Goal: Transaction & Acquisition: Purchase product/service

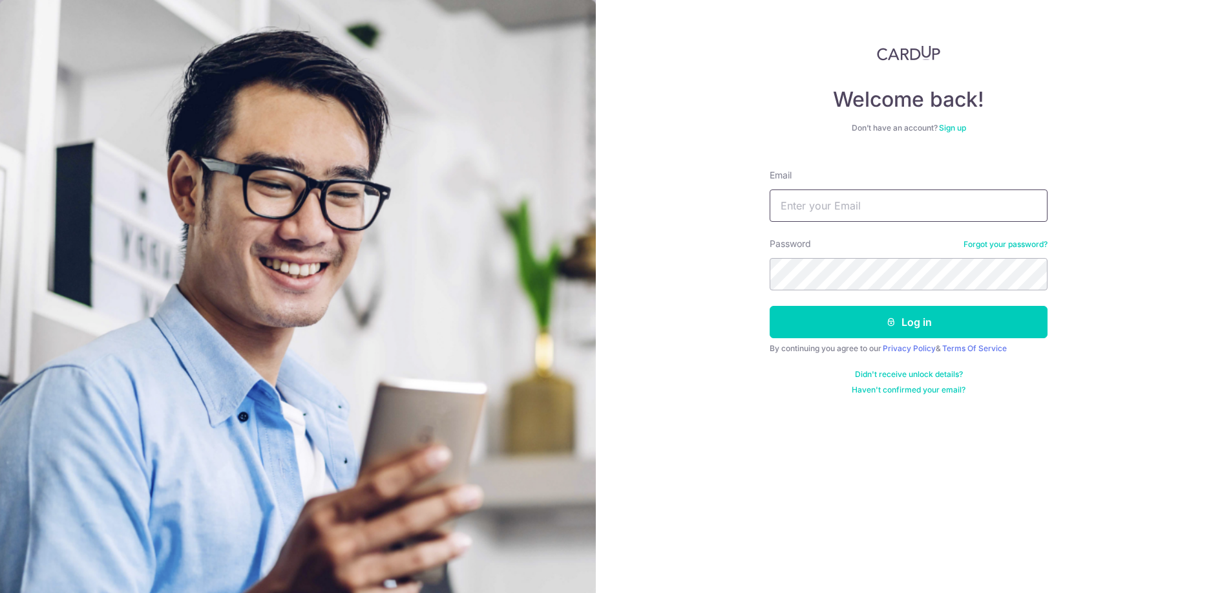
type input "[EMAIL_ADDRESS][DOMAIN_NAME]"
click at [909, 322] on button "Log in" at bounding box center [909, 322] width 278 height 32
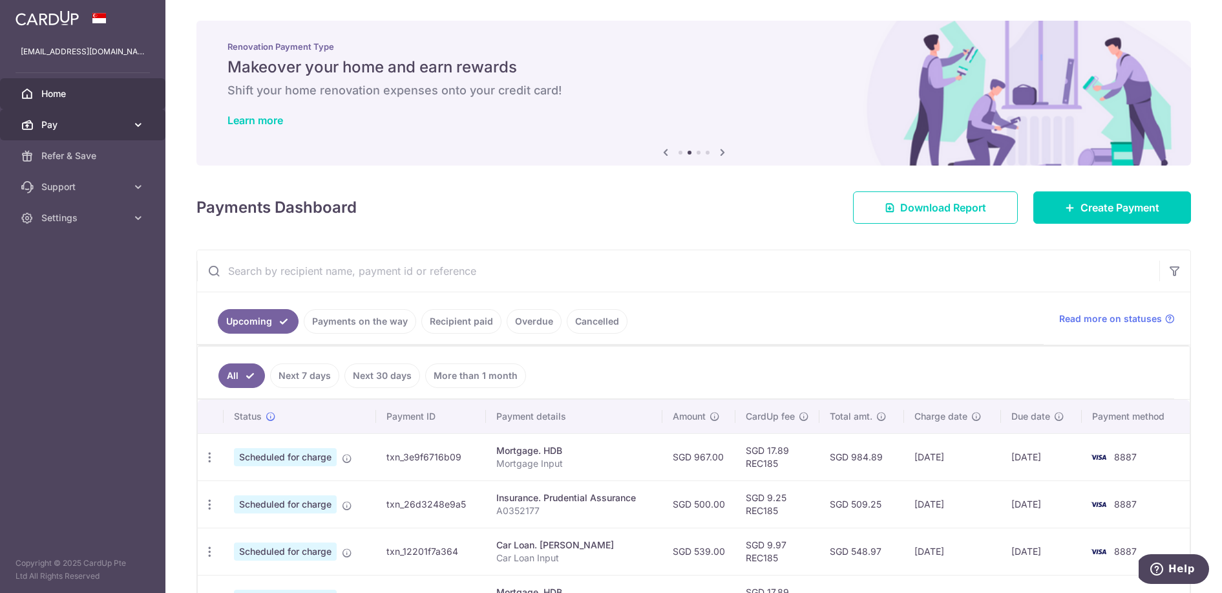
click at [88, 118] on span "Pay" at bounding box center [83, 124] width 85 height 13
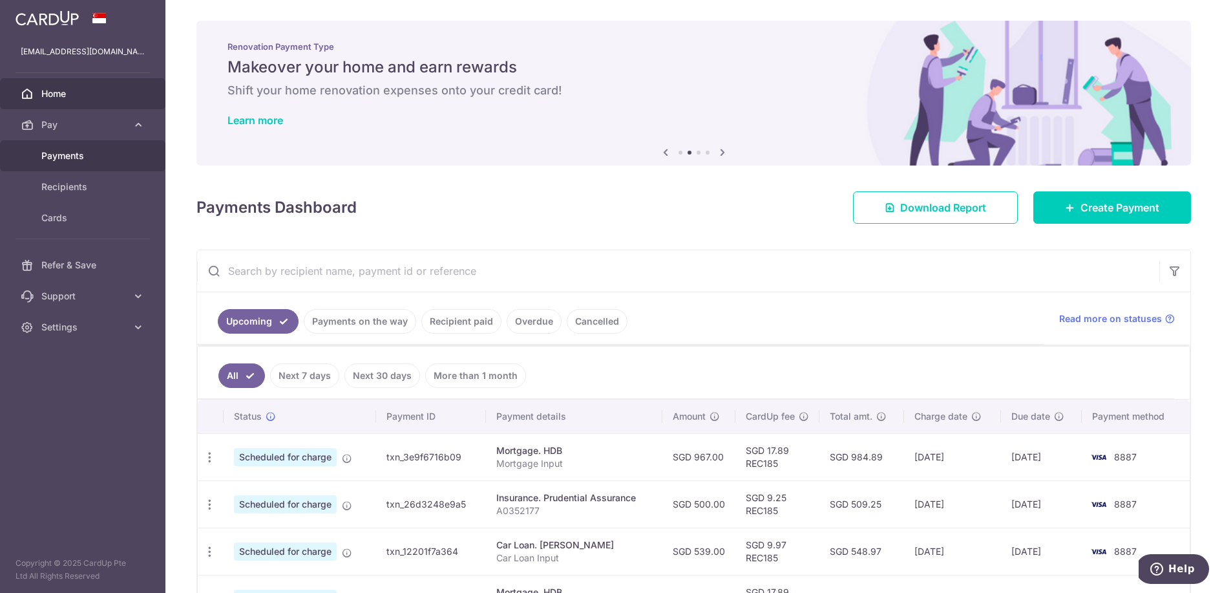
click at [83, 149] on span "Payments" at bounding box center [83, 155] width 85 height 13
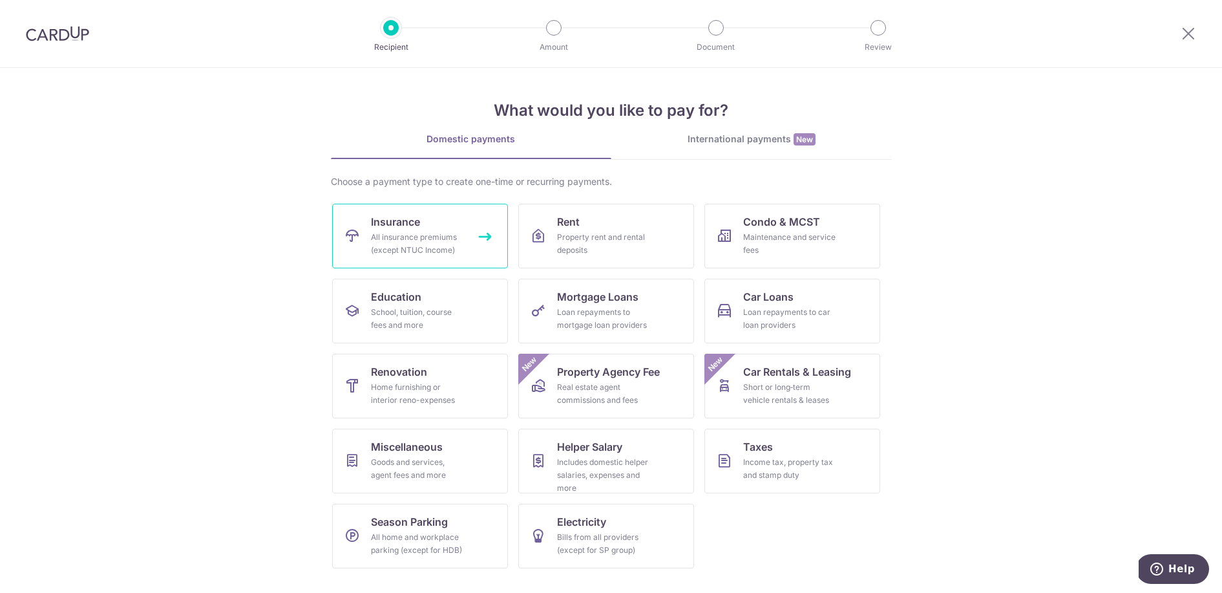
click at [368, 246] on link "Insurance All insurance premiums (except NTUC Income)" at bounding box center [420, 236] width 176 height 65
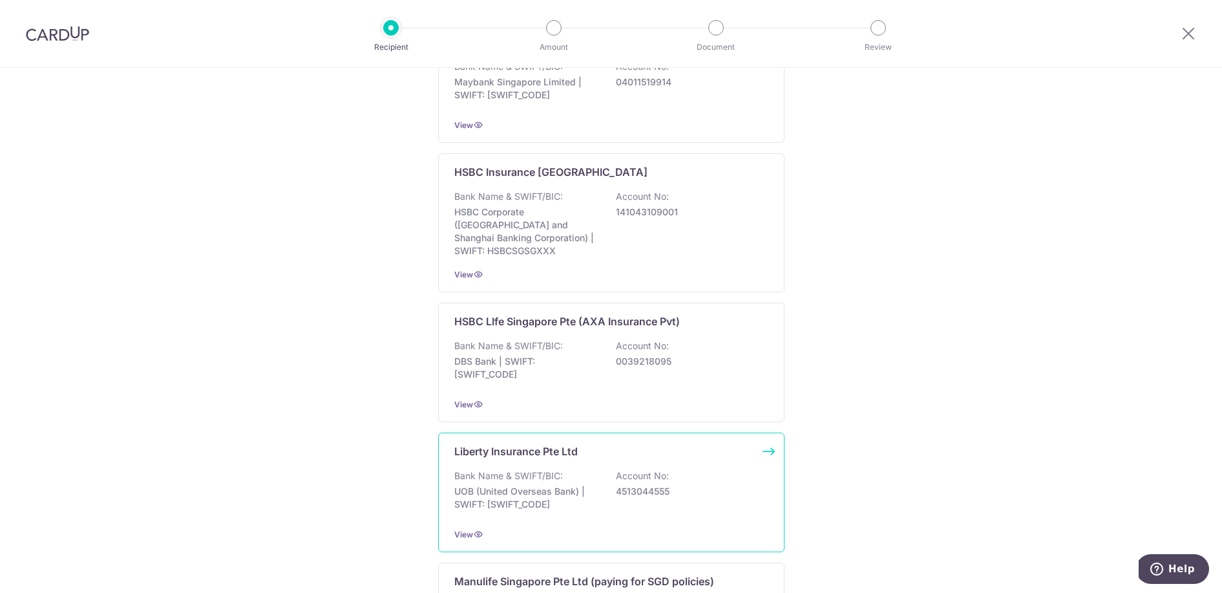
scroll to position [1172, 0]
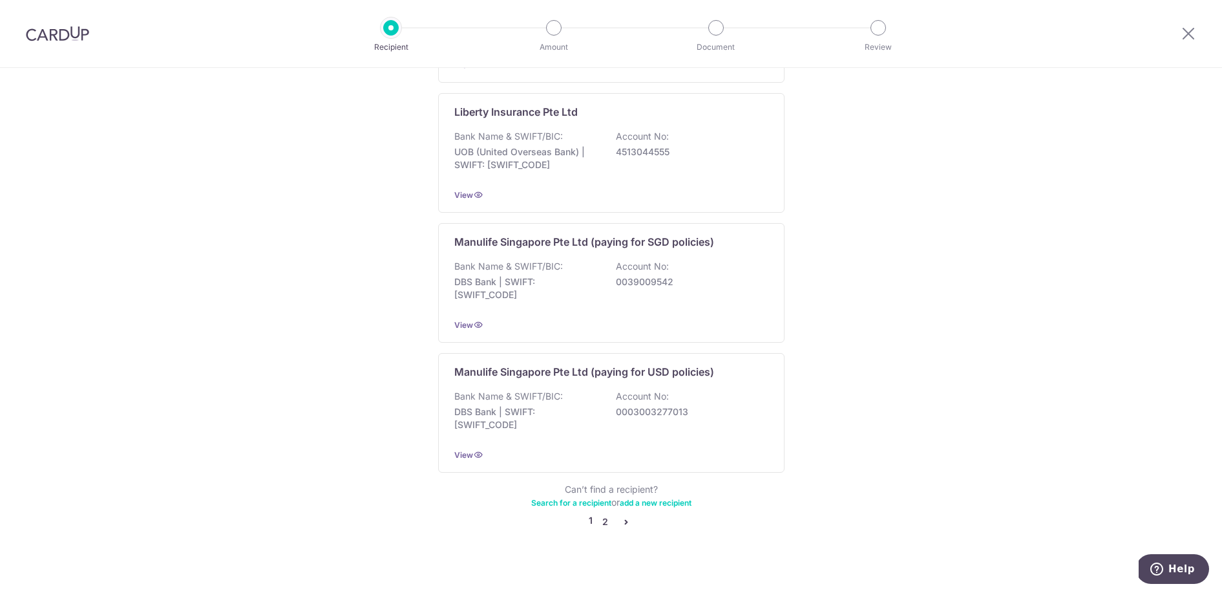
click at [606, 514] on link "2" at bounding box center [606, 522] width 16 height 16
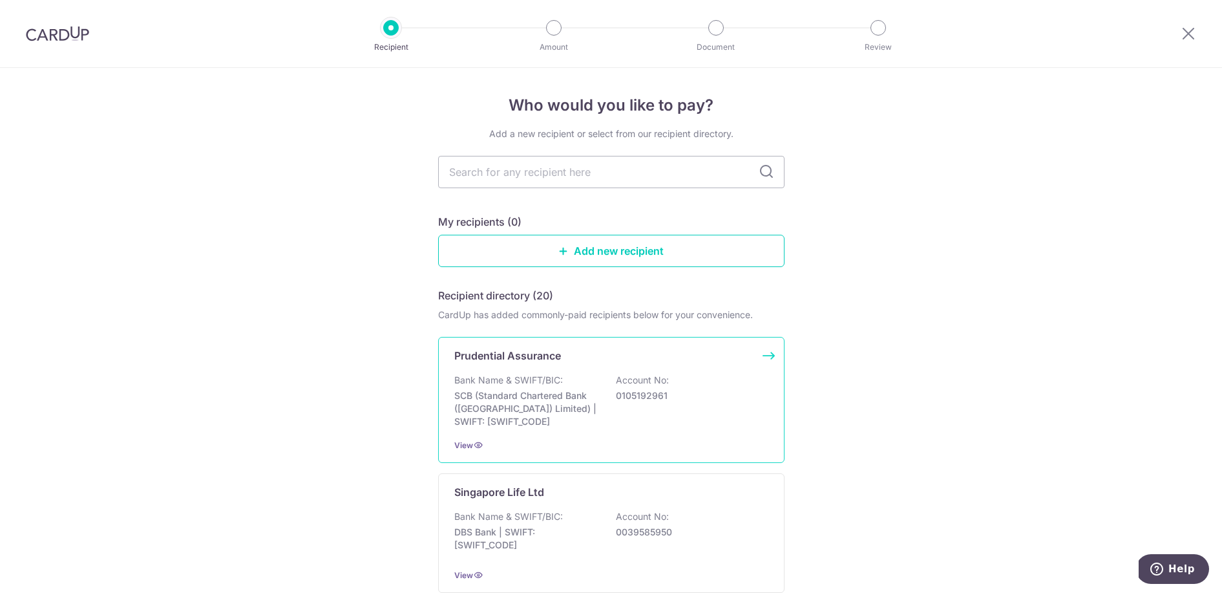
scroll to position [3, 0]
click at [601, 359] on div "Prudential Assurance" at bounding box center [603, 353] width 299 height 16
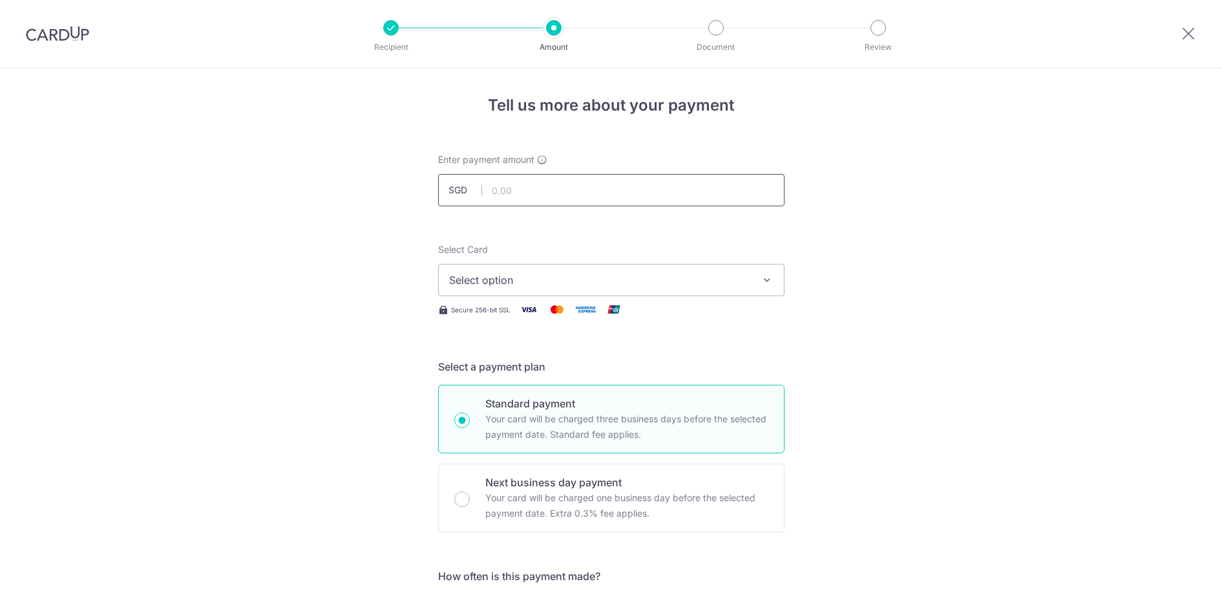
click at [538, 189] on input "text" at bounding box center [611, 190] width 346 height 32
paste input "62782534"
type input "62782534"
drag, startPoint x: 545, startPoint y: 192, endPoint x: 415, endPoint y: 191, distance: 129.9
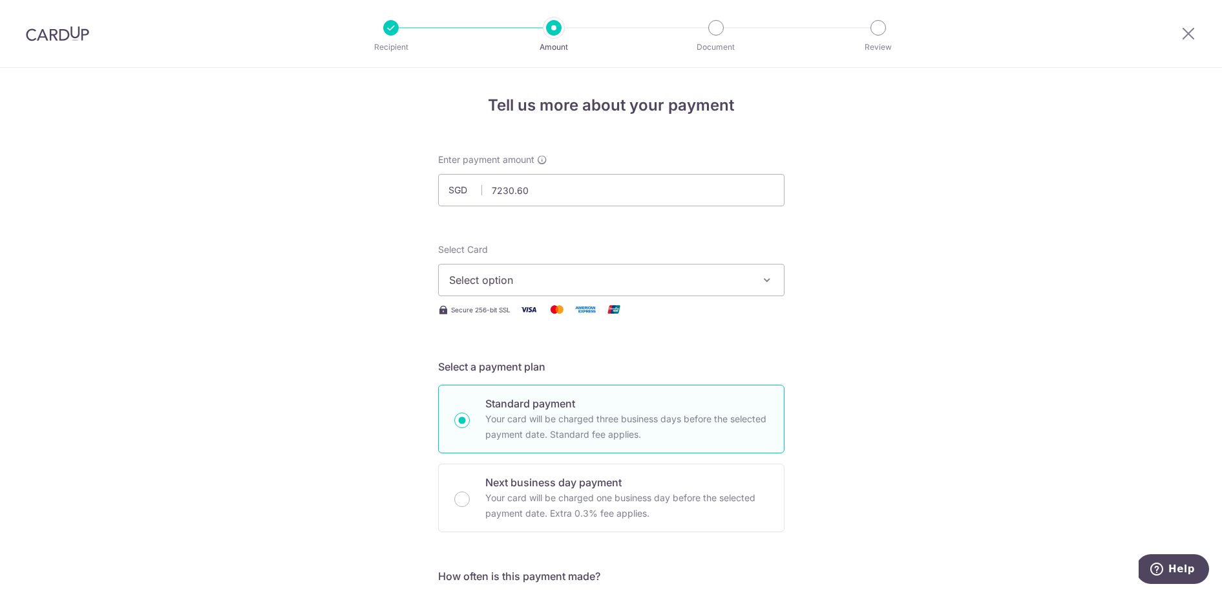
type input "7,230.60"
click at [630, 289] on button "Select option" at bounding box center [611, 280] width 346 height 32
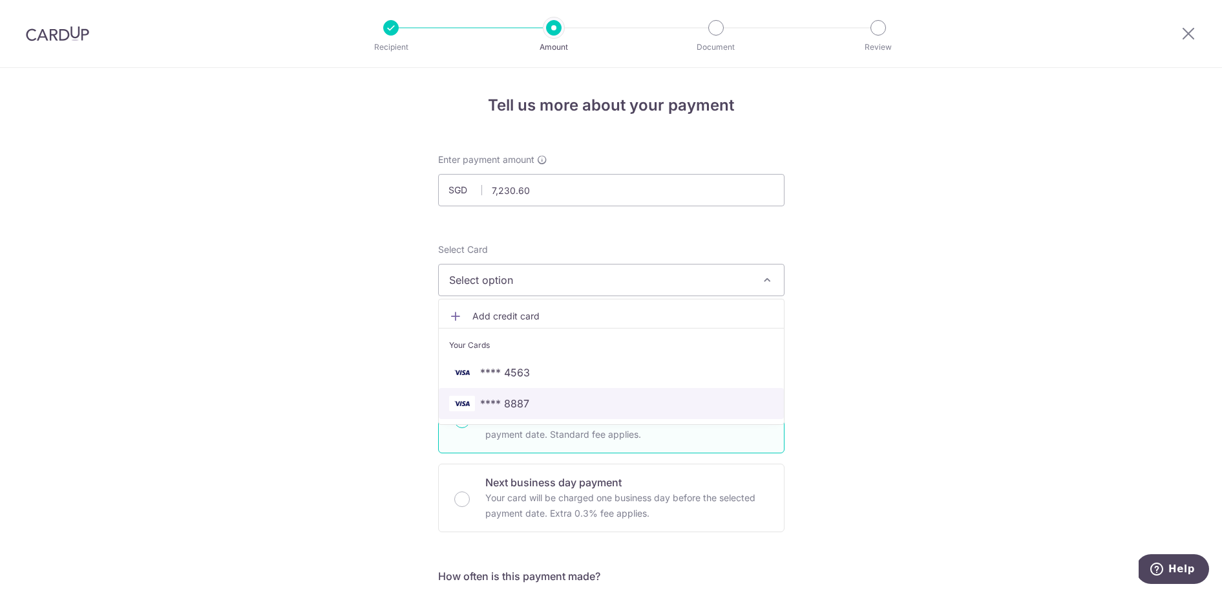
click at [595, 388] on link "**** 8887" at bounding box center [611, 403] width 345 height 31
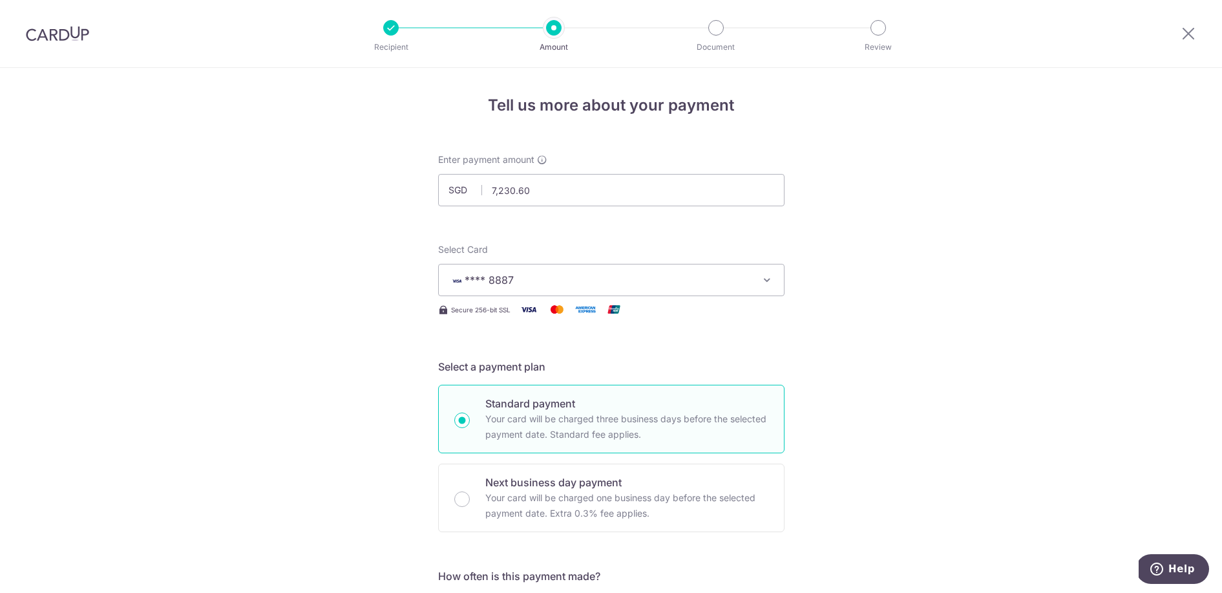
scroll to position [318, 0]
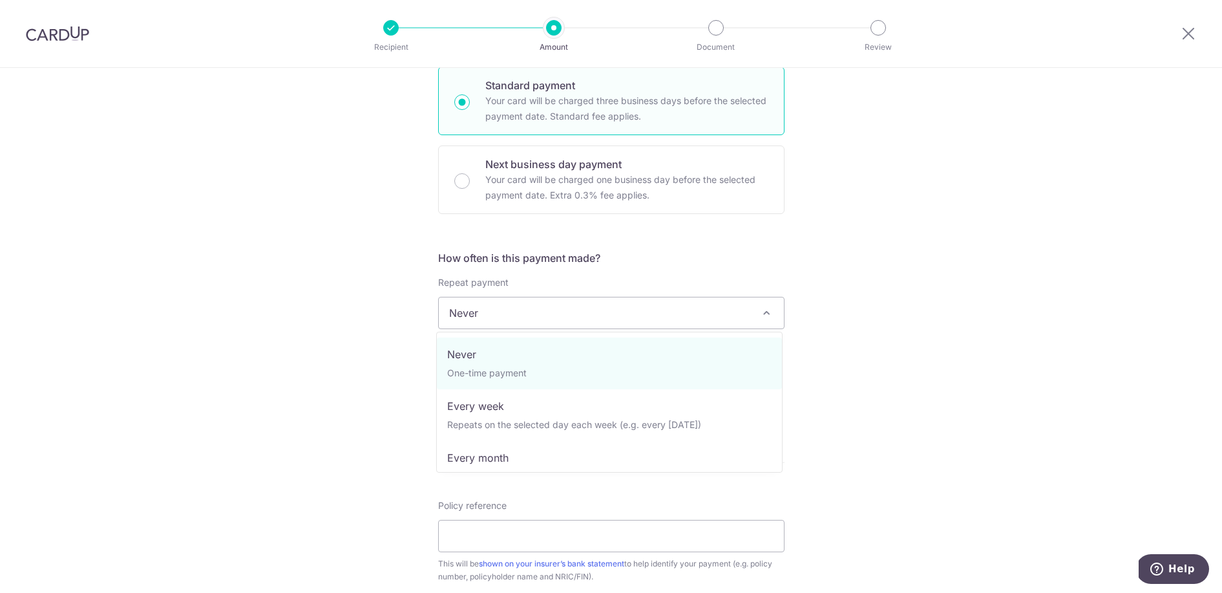
click at [672, 314] on span "Never" at bounding box center [611, 312] width 345 height 31
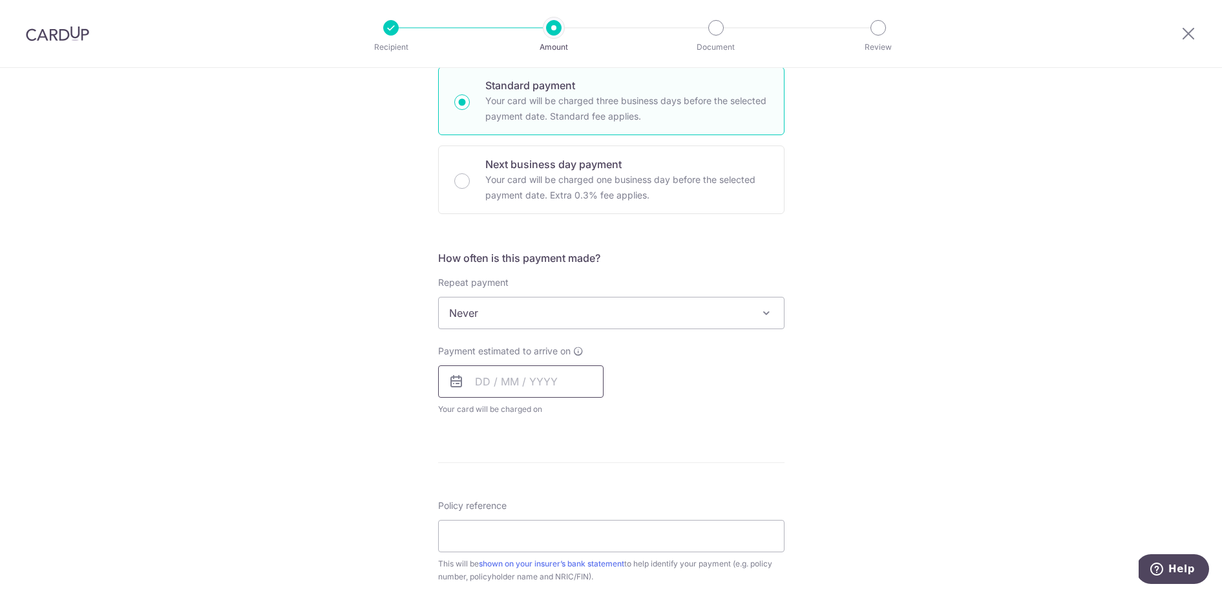
click at [496, 386] on input "text" at bounding box center [520, 381] width 165 height 32
click at [543, 520] on link "17" at bounding box center [542, 524] width 21 height 21
type input "17/09/2025"
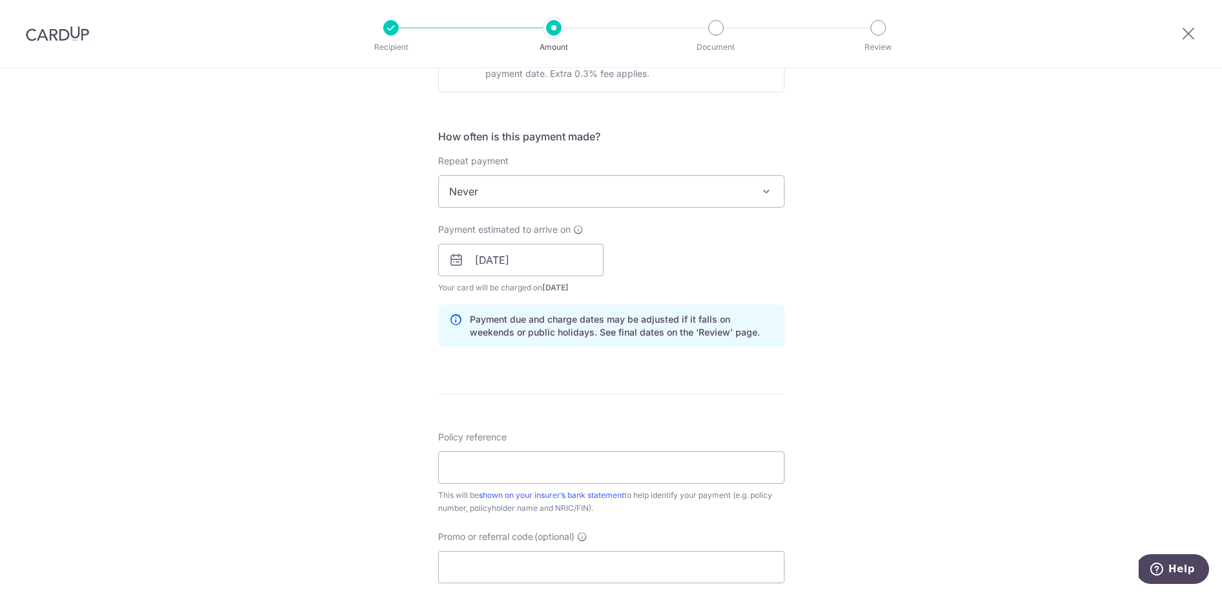
scroll to position [573, 0]
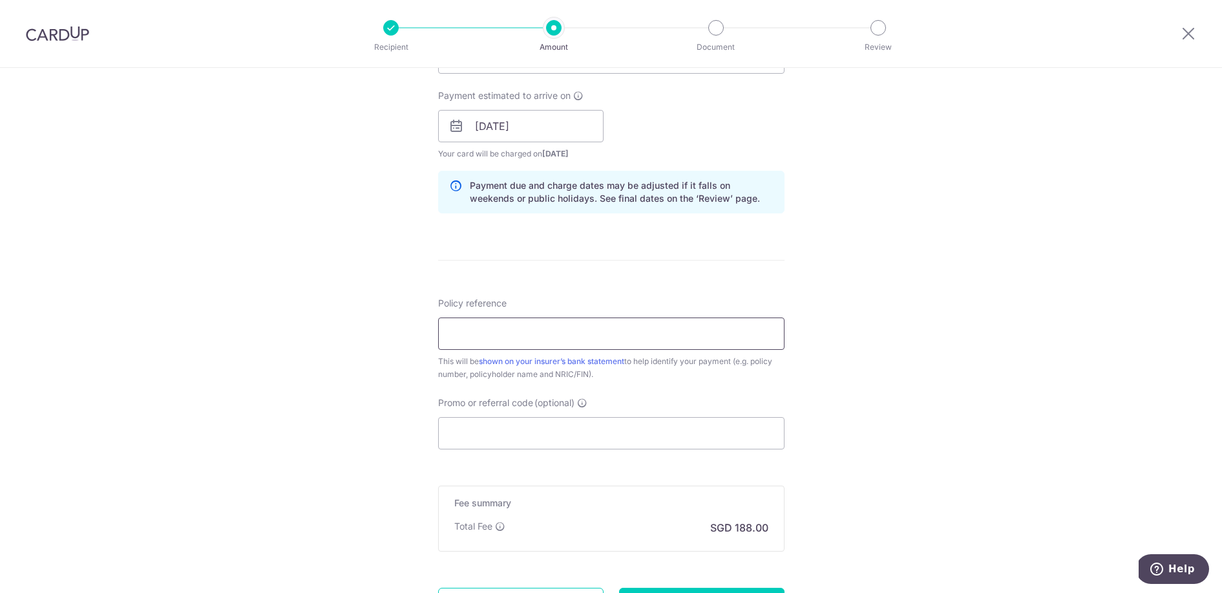
click at [503, 339] on input "Policy reference" at bounding box center [611, 333] width 346 height 32
paste input "62782534"
type input "62782534"
click at [719, 431] on input "Promo or referral code (optional)" at bounding box center [611, 433] width 346 height 32
paste input "OFF225"
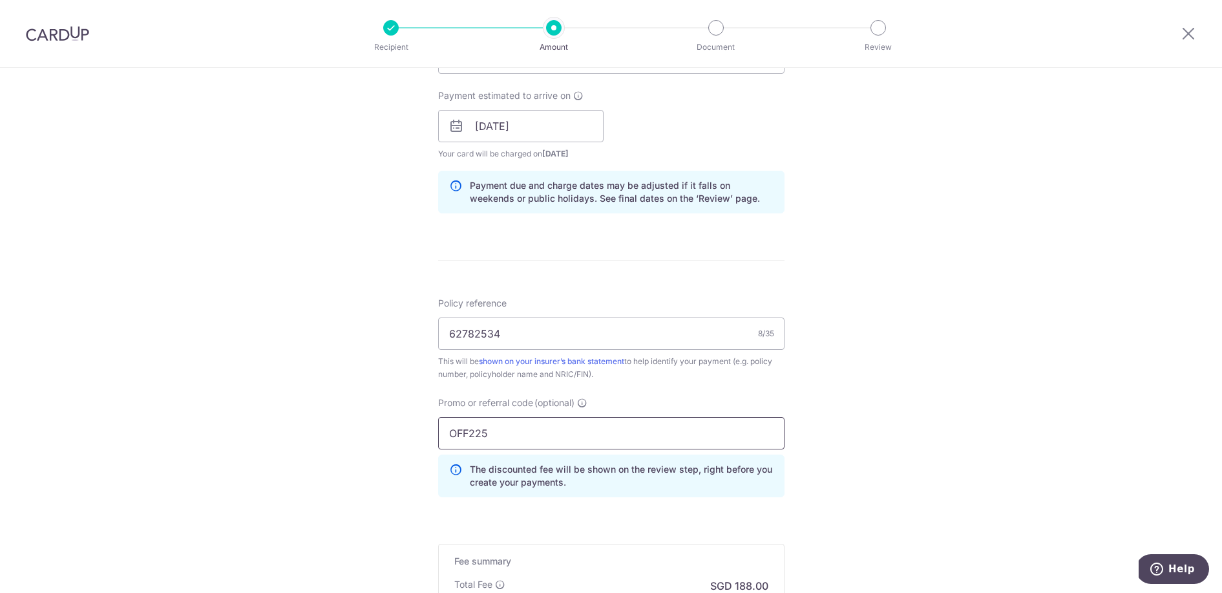
scroll to position [756, 0]
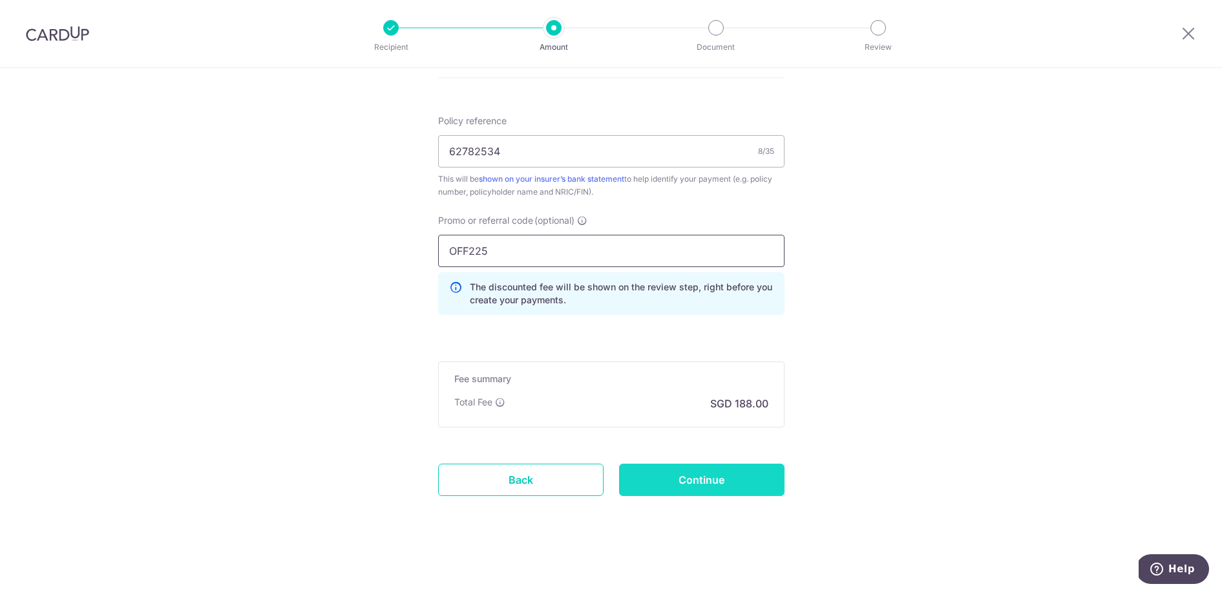
type input "OFF225"
click at [730, 478] on input "Continue" at bounding box center [701, 479] width 165 height 32
type input "Create Schedule"
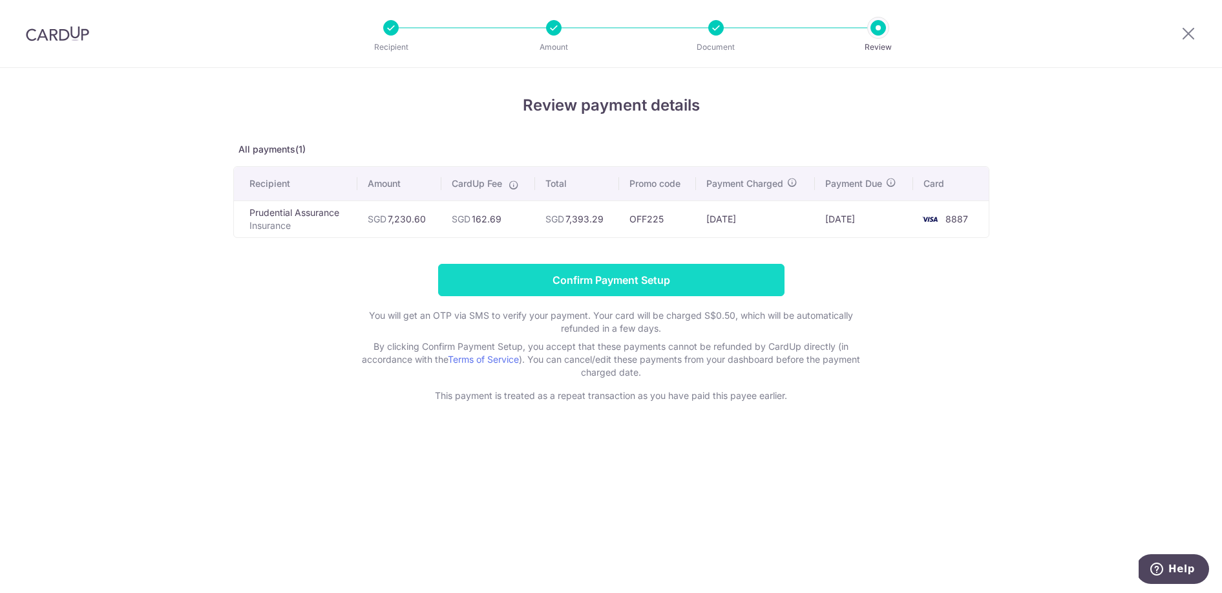
click at [689, 279] on input "Confirm Payment Setup" at bounding box center [611, 280] width 346 height 32
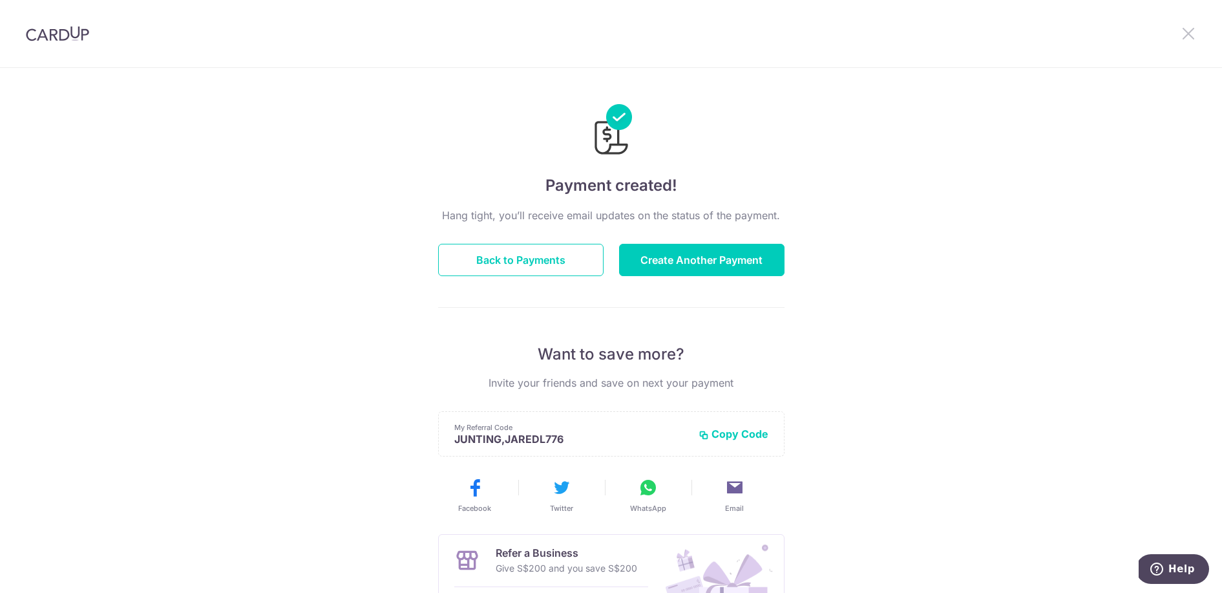
click at [1192, 36] on icon at bounding box center [1189, 33] width 16 height 16
